Goal: Task Accomplishment & Management: Use online tool/utility

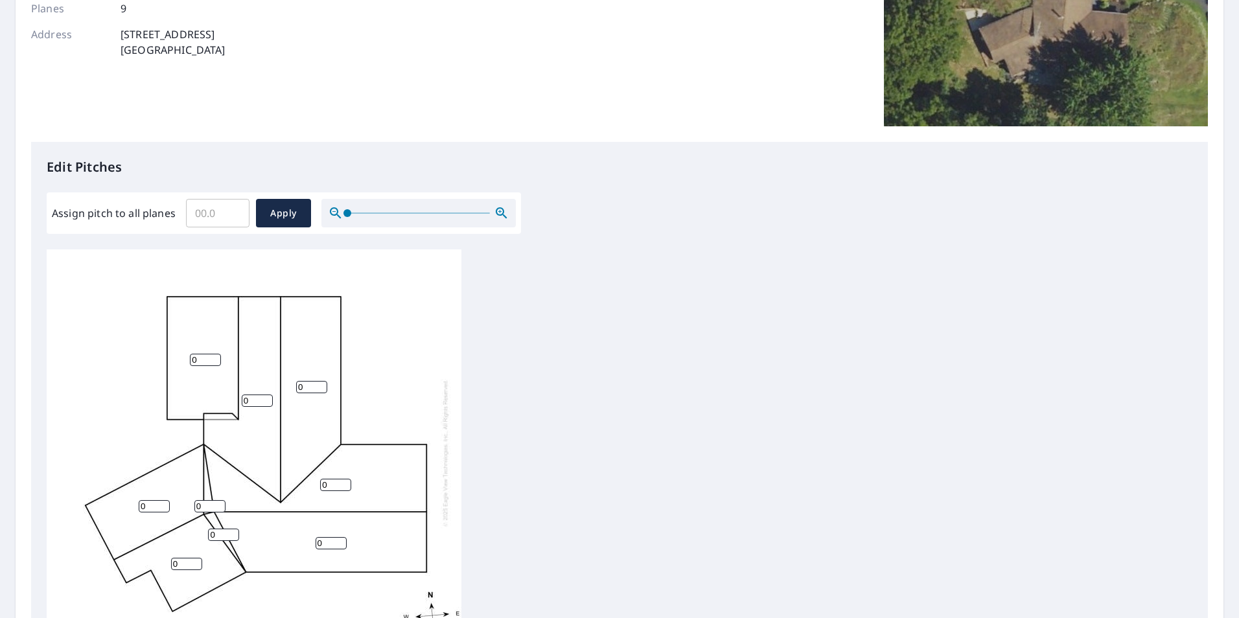
scroll to position [324, 0]
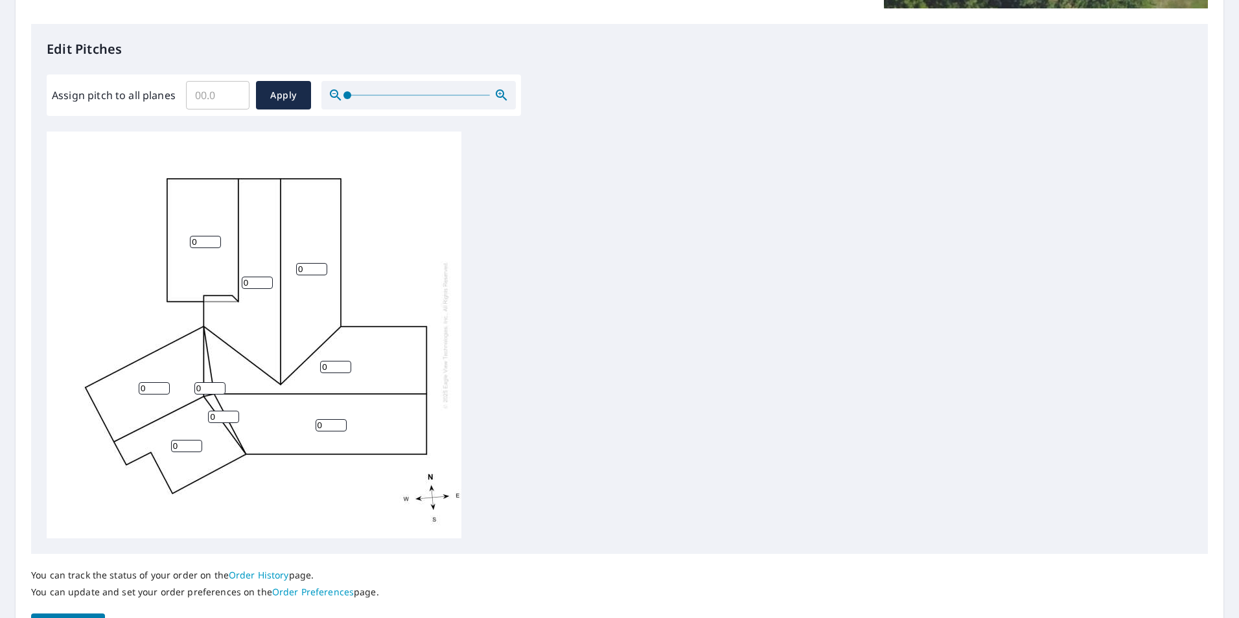
click at [200, 104] on input "Assign pitch to all planes" at bounding box center [217, 95] width 63 height 36
type input "4"
click at [290, 91] on span "Apply" at bounding box center [283, 95] width 34 height 16
type input "4"
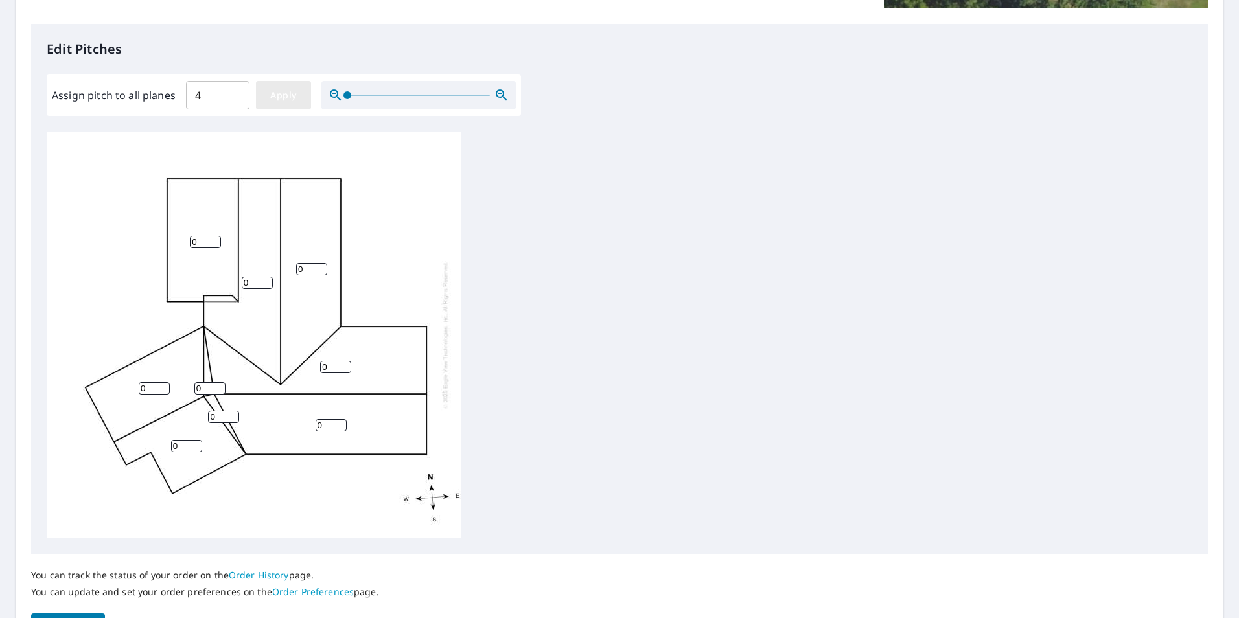
type input "4"
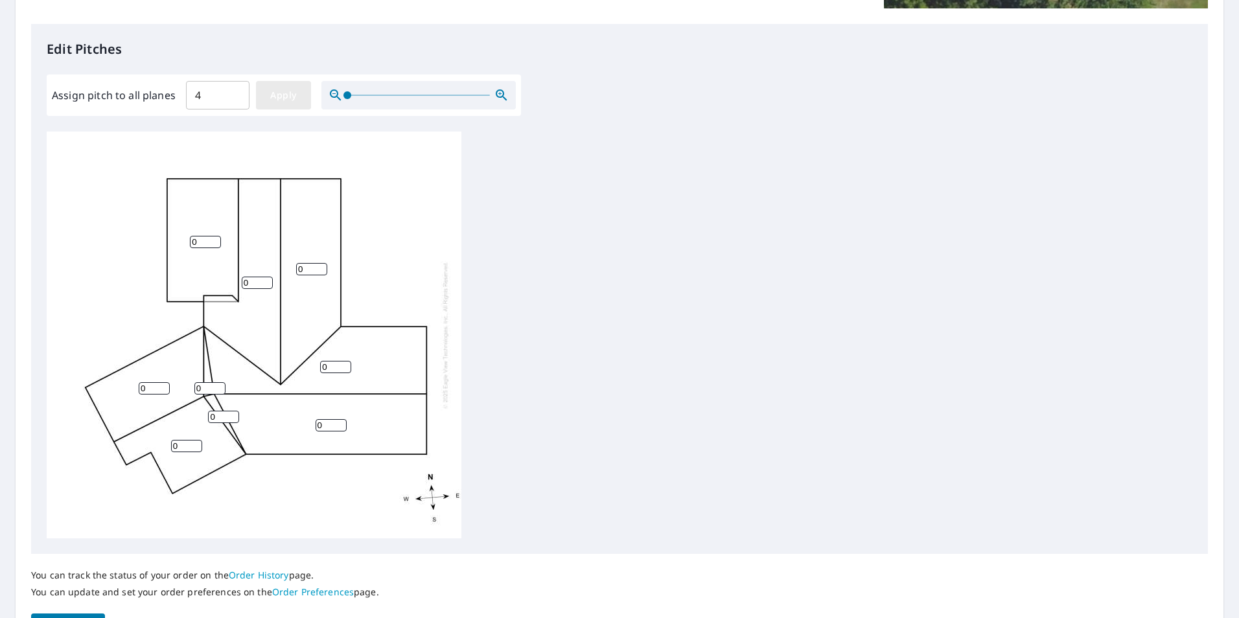
type input "4"
click at [255, 273] on input "4" at bounding box center [257, 279] width 31 height 12
click at [264, 273] on input "5" at bounding box center [257, 279] width 31 height 12
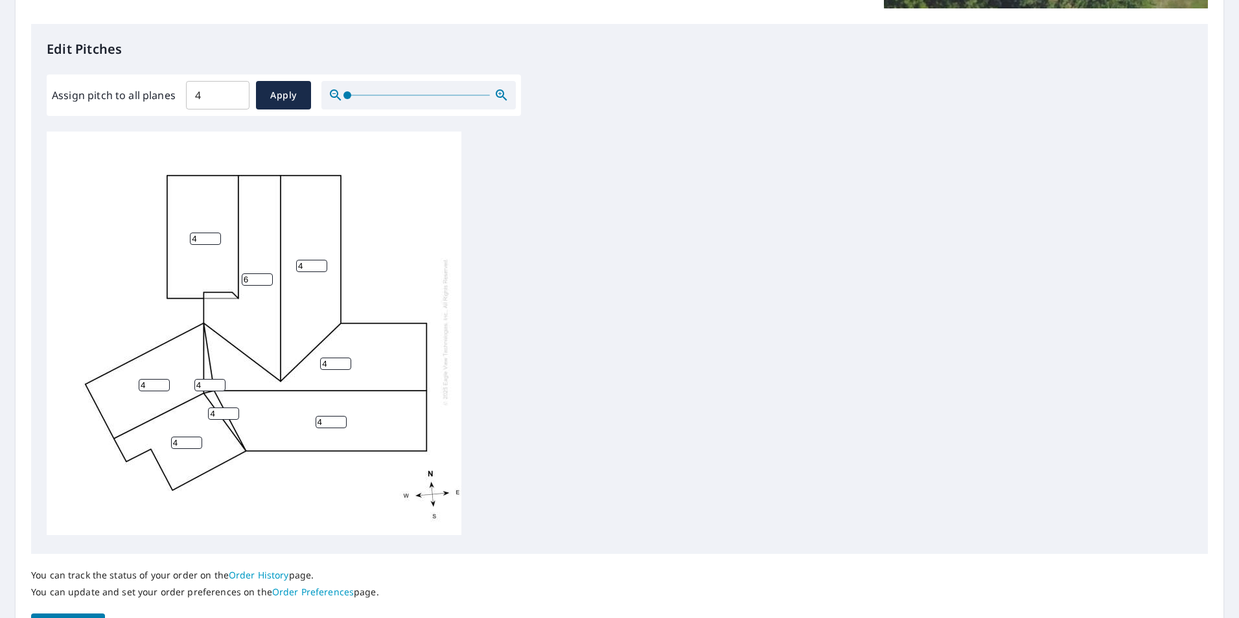
type input "6"
click at [264, 273] on input "6" at bounding box center [257, 279] width 31 height 12
click at [323, 260] on input "5" at bounding box center [311, 266] width 31 height 12
type input "6"
click at [323, 260] on input "6" at bounding box center [311, 266] width 31 height 12
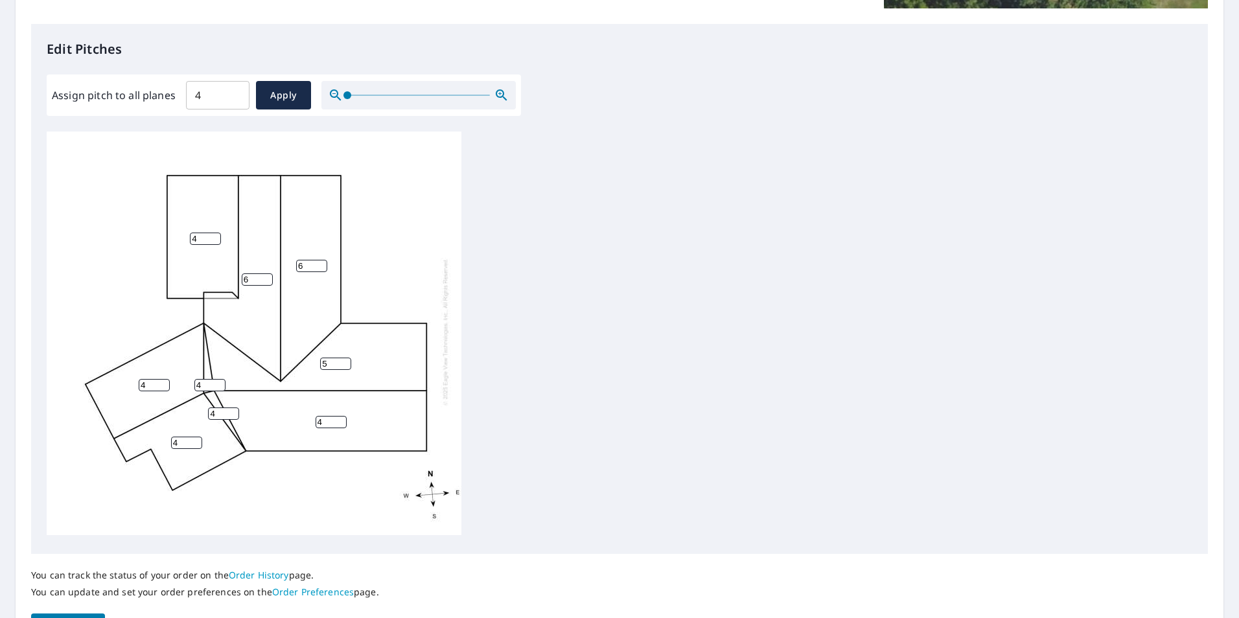
click at [347, 358] on input "5" at bounding box center [335, 364] width 31 height 12
type input "6"
click at [347, 358] on input "6" at bounding box center [335, 364] width 31 height 12
click at [338, 416] on input "5" at bounding box center [330, 422] width 31 height 12
click at [338, 416] on input "6" at bounding box center [330, 422] width 31 height 12
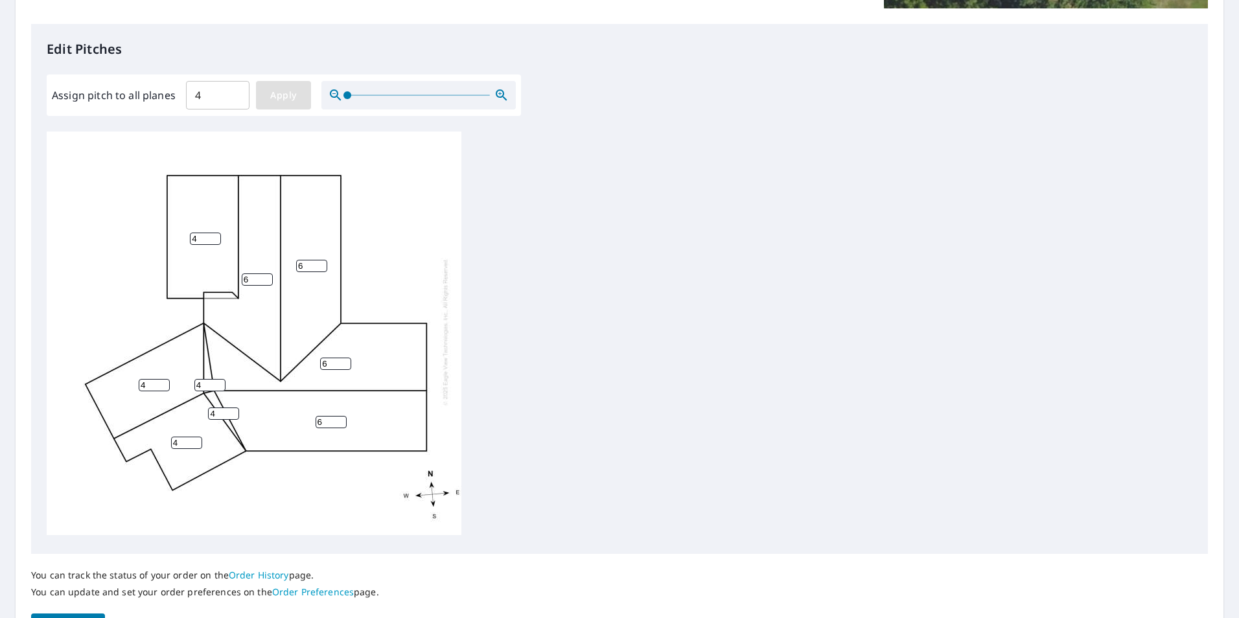
click at [273, 102] on span "Apply" at bounding box center [283, 95] width 34 height 16
type input "4"
click at [262, 273] on input "3" at bounding box center [257, 279] width 31 height 12
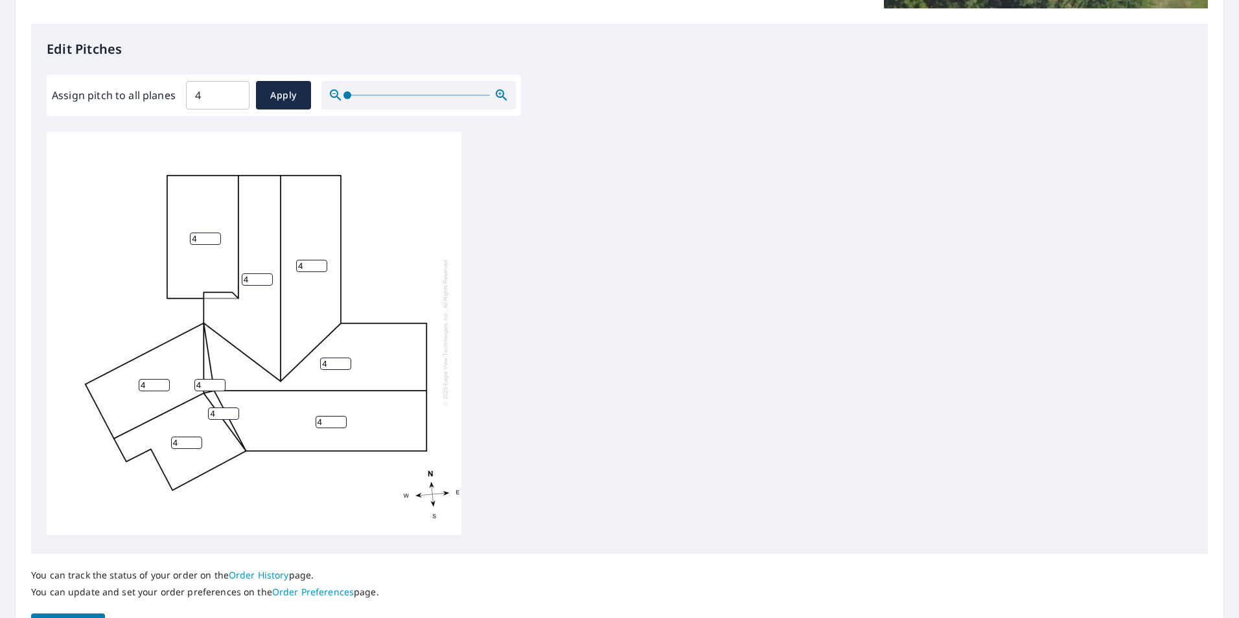
click at [265, 273] on input "4" at bounding box center [257, 279] width 31 height 12
click at [265, 273] on input "5" at bounding box center [257, 279] width 31 height 12
type input "6"
click at [264, 273] on input "6" at bounding box center [257, 279] width 31 height 12
click at [320, 260] on input "5" at bounding box center [311, 266] width 31 height 12
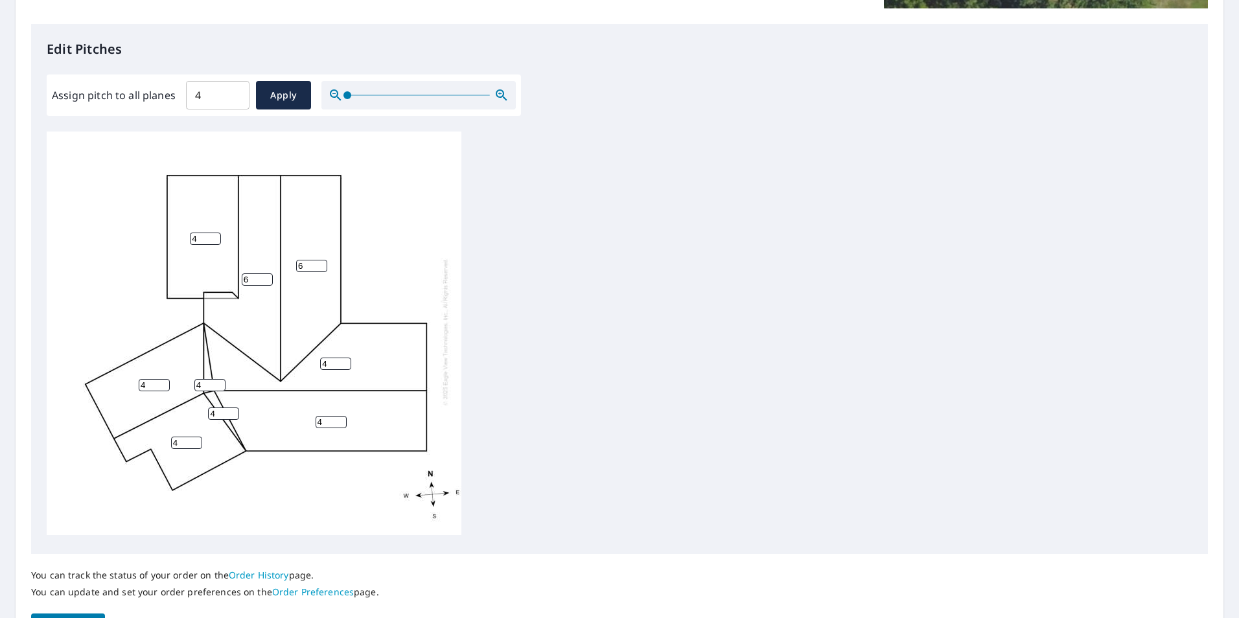
type input "6"
click at [320, 260] on input "6" at bounding box center [311, 266] width 31 height 12
click at [348, 358] on input "5" at bounding box center [335, 364] width 31 height 12
type input "6"
click at [348, 358] on input "6" at bounding box center [335, 364] width 31 height 12
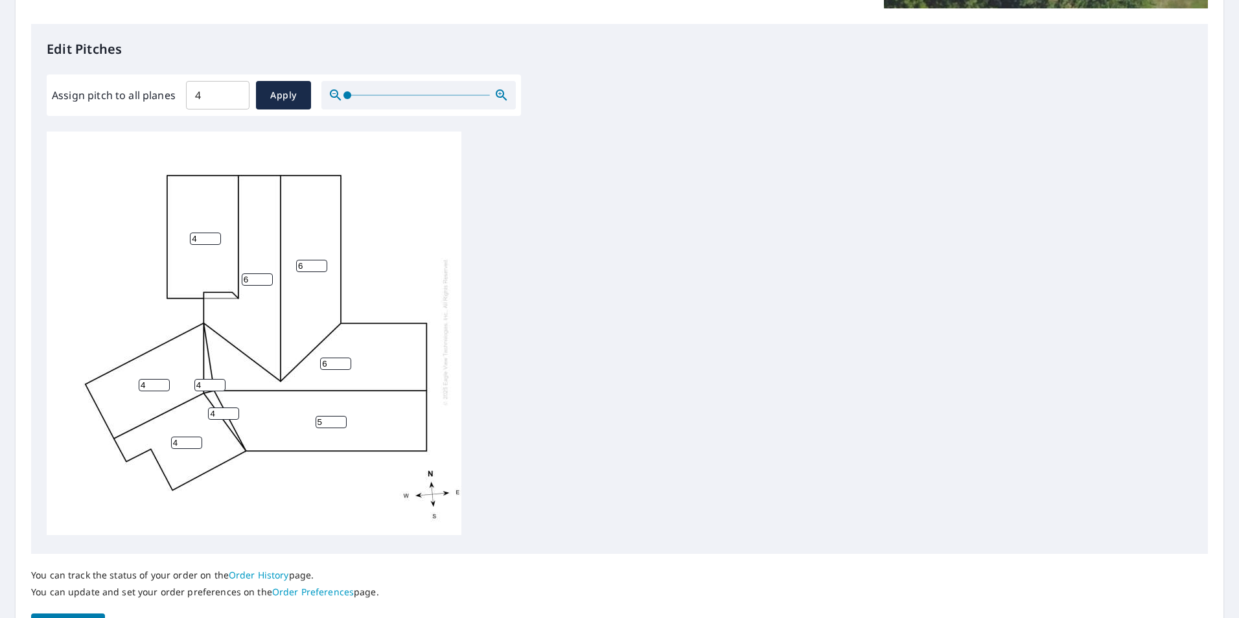
click at [341, 416] on input "5" at bounding box center [330, 422] width 31 height 12
type input "6"
click at [341, 416] on input "6" at bounding box center [330, 422] width 31 height 12
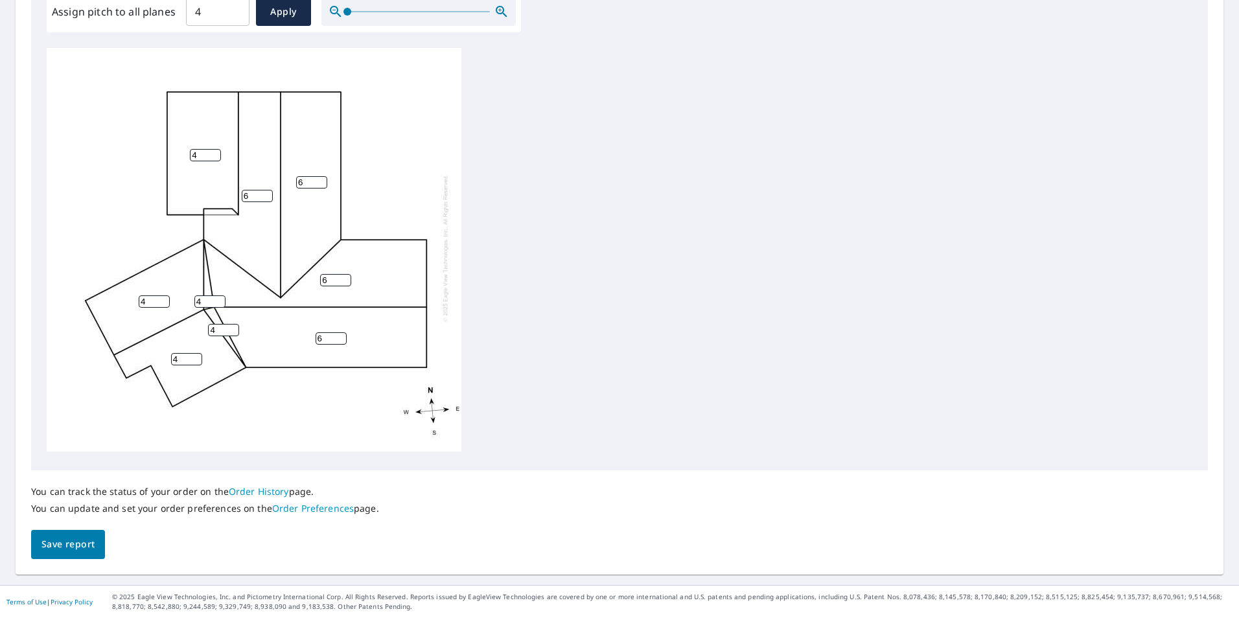
click at [49, 545] on span "Save report" at bounding box center [67, 544] width 53 height 16
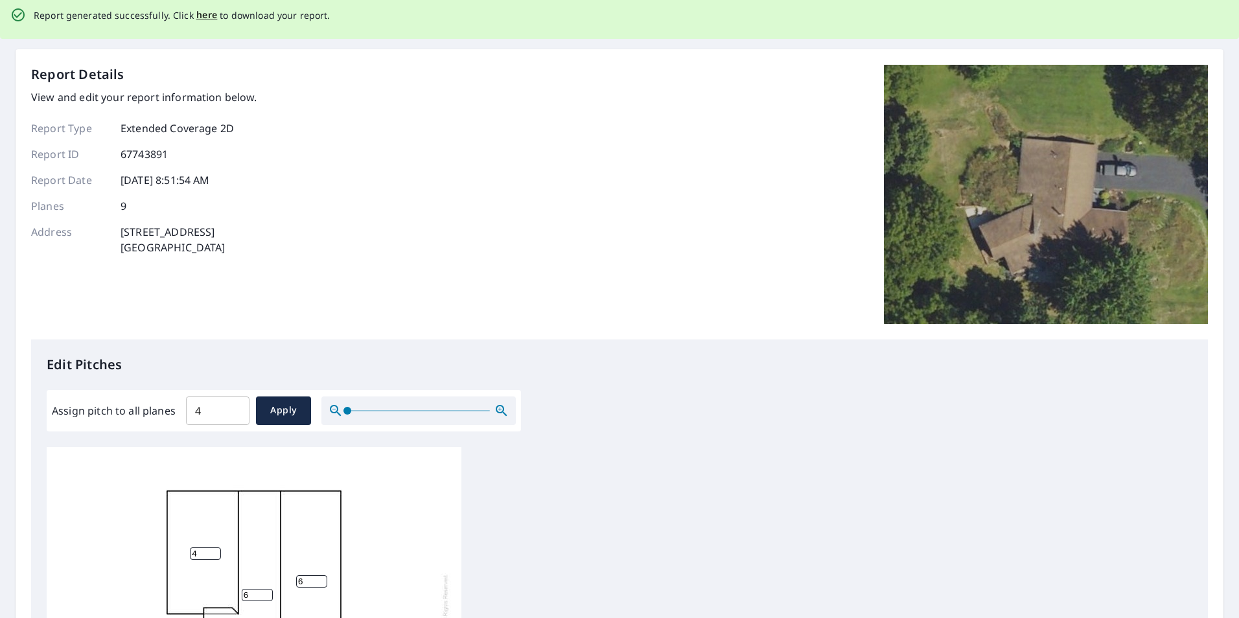
scroll to position [0, 0]
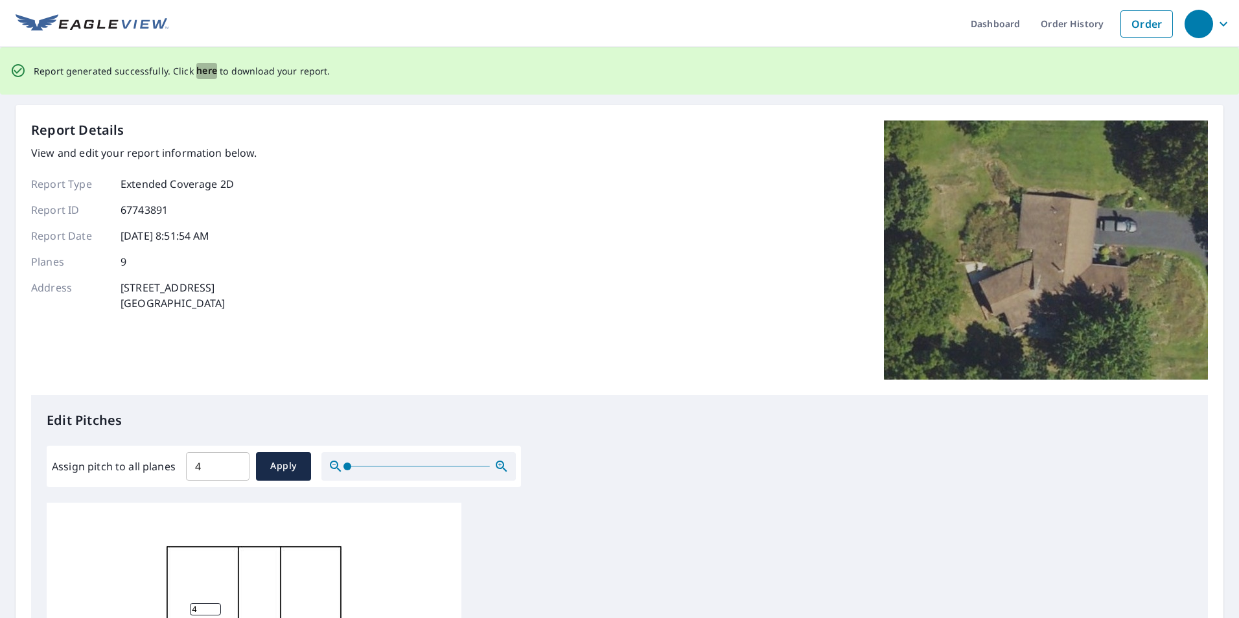
click at [210, 72] on span "here" at bounding box center [206, 71] width 21 height 16
